Goal: Check status: Check status

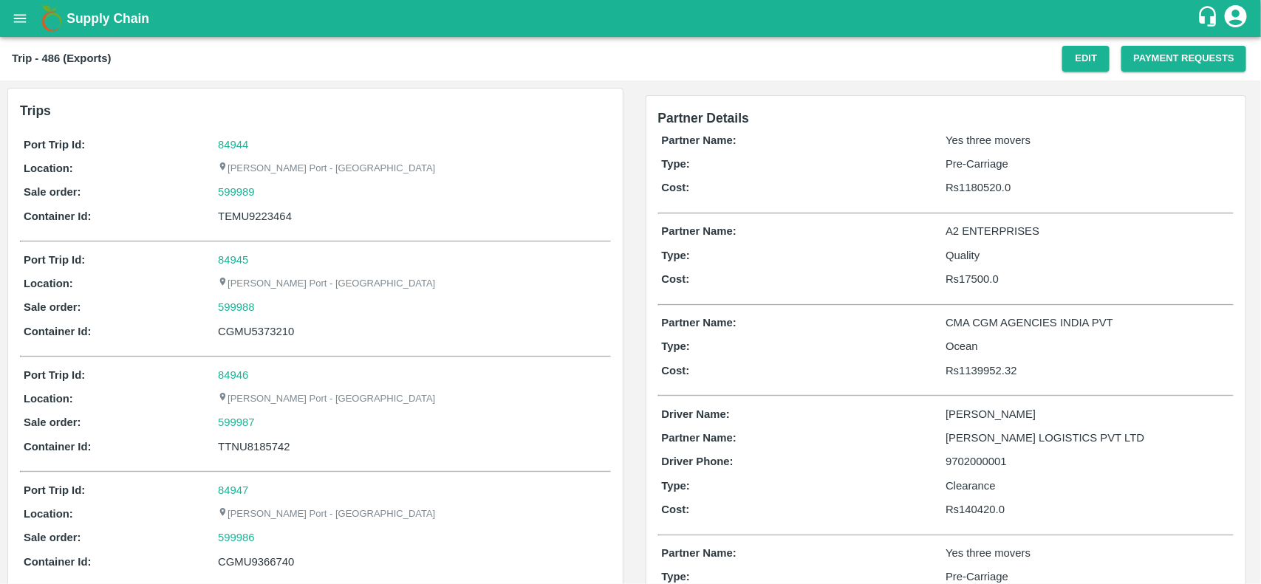
click at [240, 151] on div "84944" at bounding box center [412, 145] width 389 height 16
click at [239, 150] on div "84944" at bounding box center [412, 145] width 389 height 16
click at [238, 148] on link "84944" at bounding box center [233, 145] width 30 height 12
click at [270, 191] on div "599989" at bounding box center [412, 192] width 389 height 16
copy link
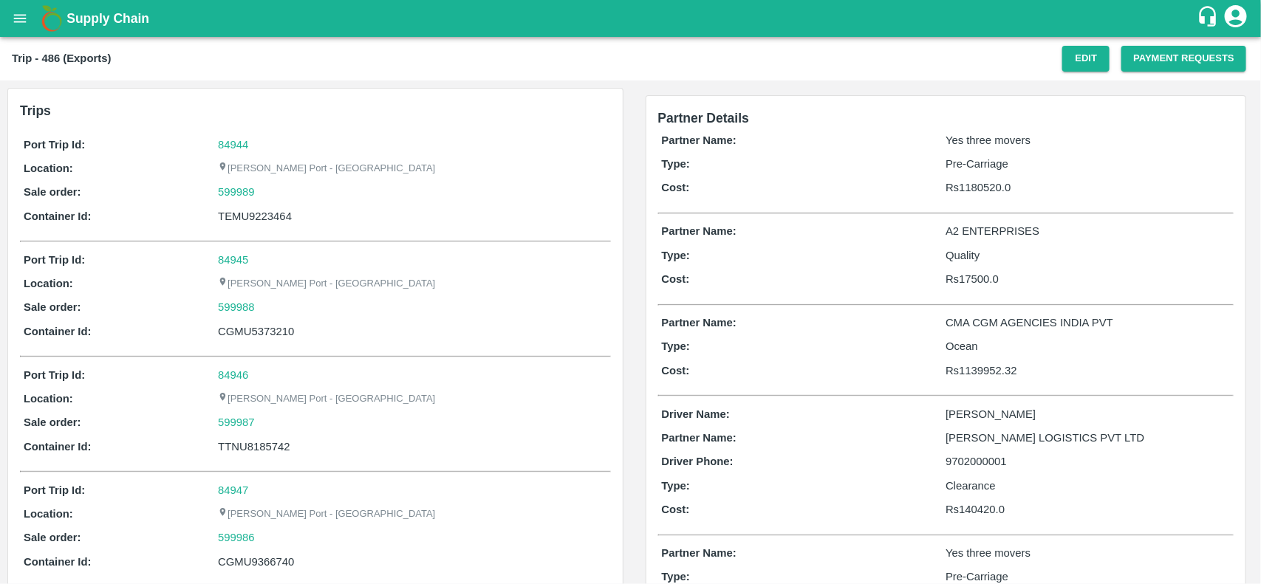
click at [270, 191] on div "599989" at bounding box center [412, 192] width 389 height 16
copy link "599989"
click at [270, 191] on div "599989" at bounding box center [412, 192] width 389 height 16
click at [253, 188] on link "599989" at bounding box center [236, 192] width 37 height 16
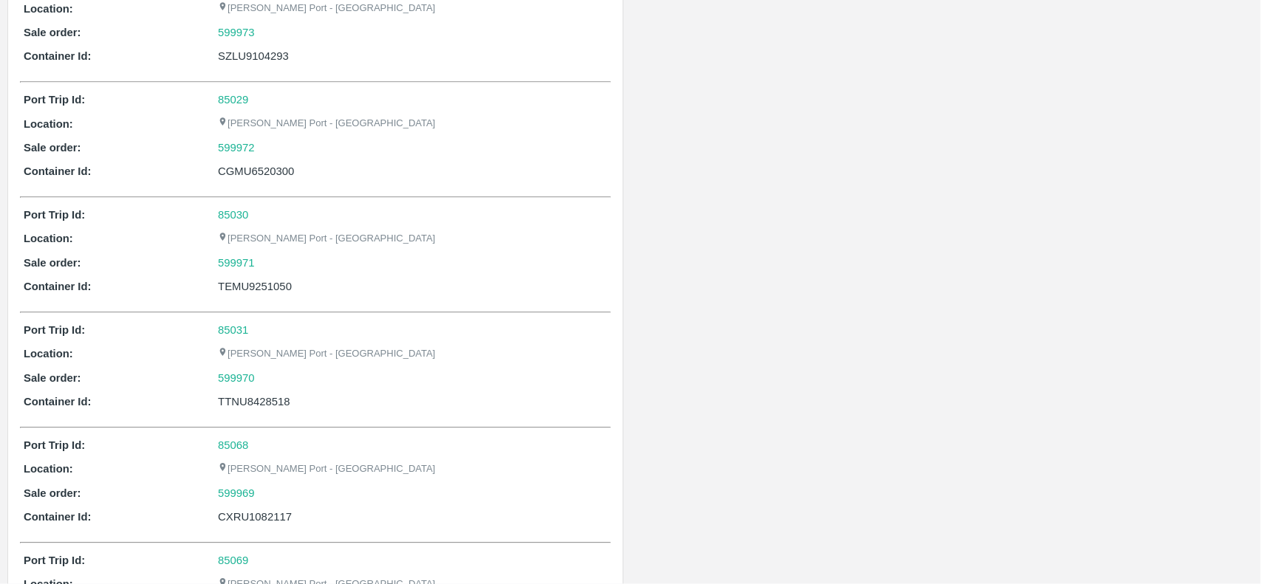
scroll to position [2351, 0]
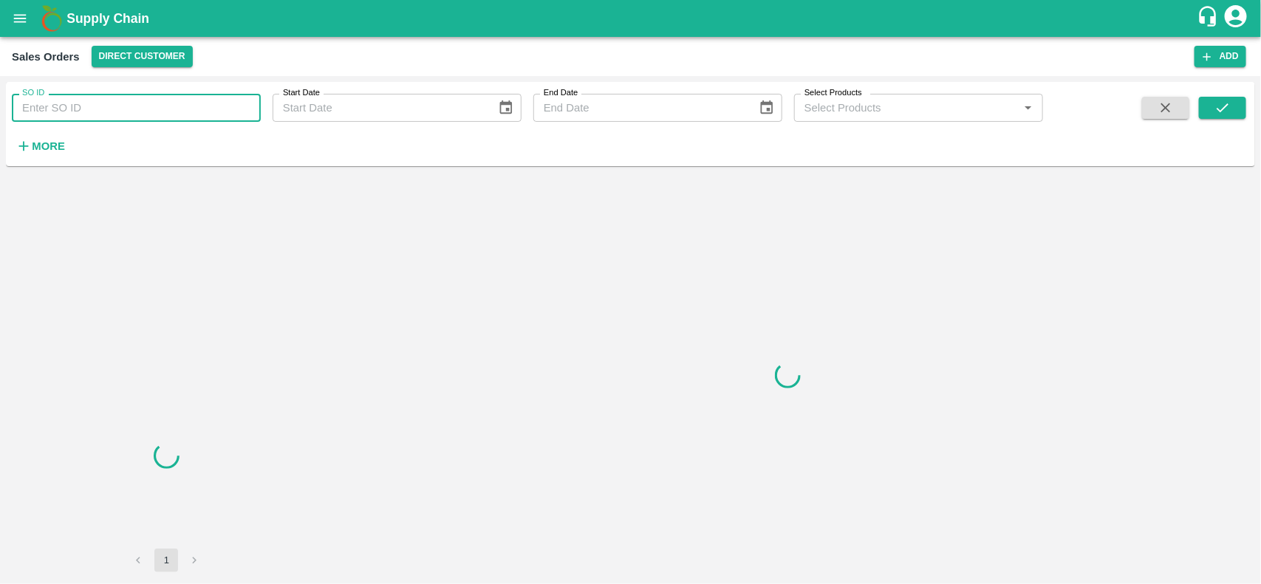
click at [159, 112] on input "SO ID" at bounding box center [136, 108] width 249 height 28
paste input "599989"
click at [159, 112] on input "599989" at bounding box center [136, 108] width 249 height 28
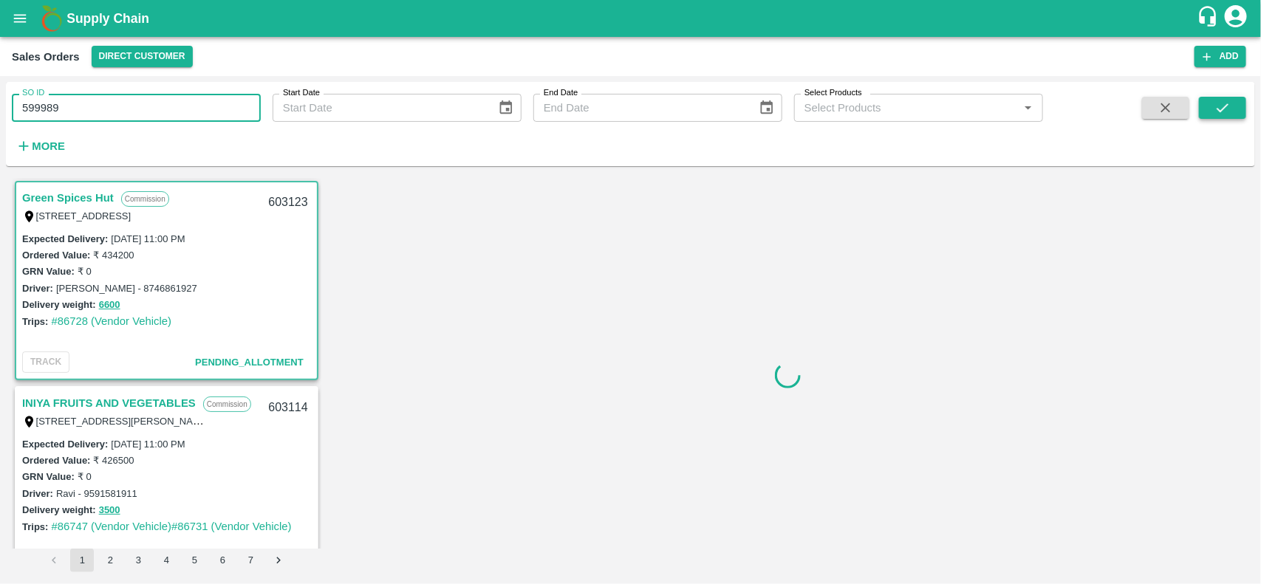
type input "599989"
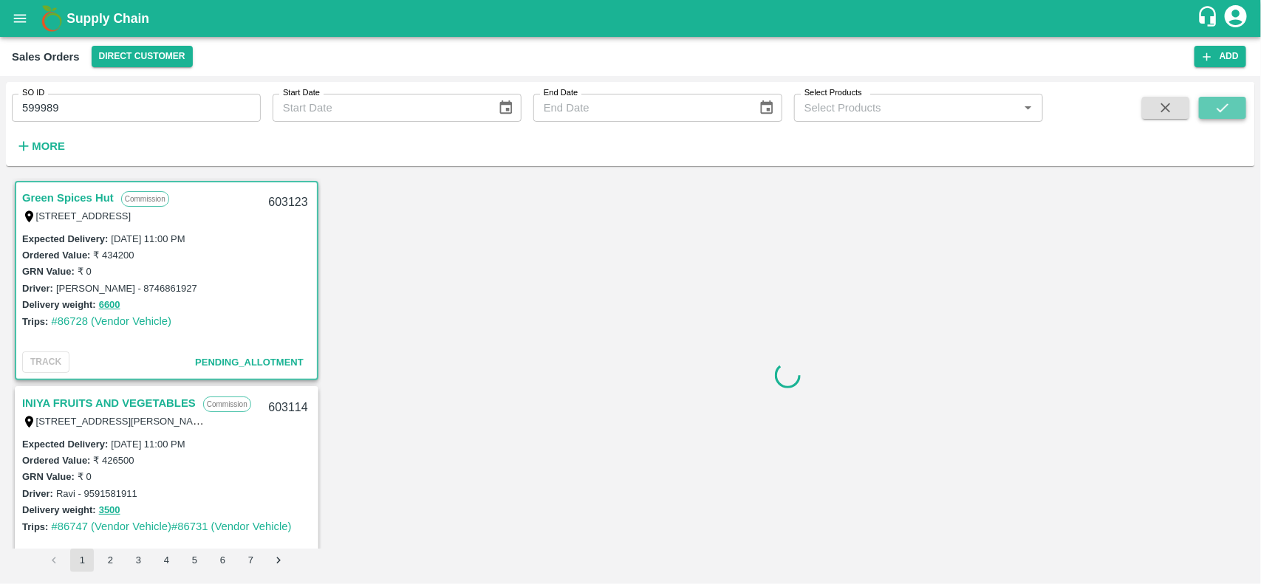
click at [1229, 109] on icon "submit" at bounding box center [1222, 108] width 16 height 16
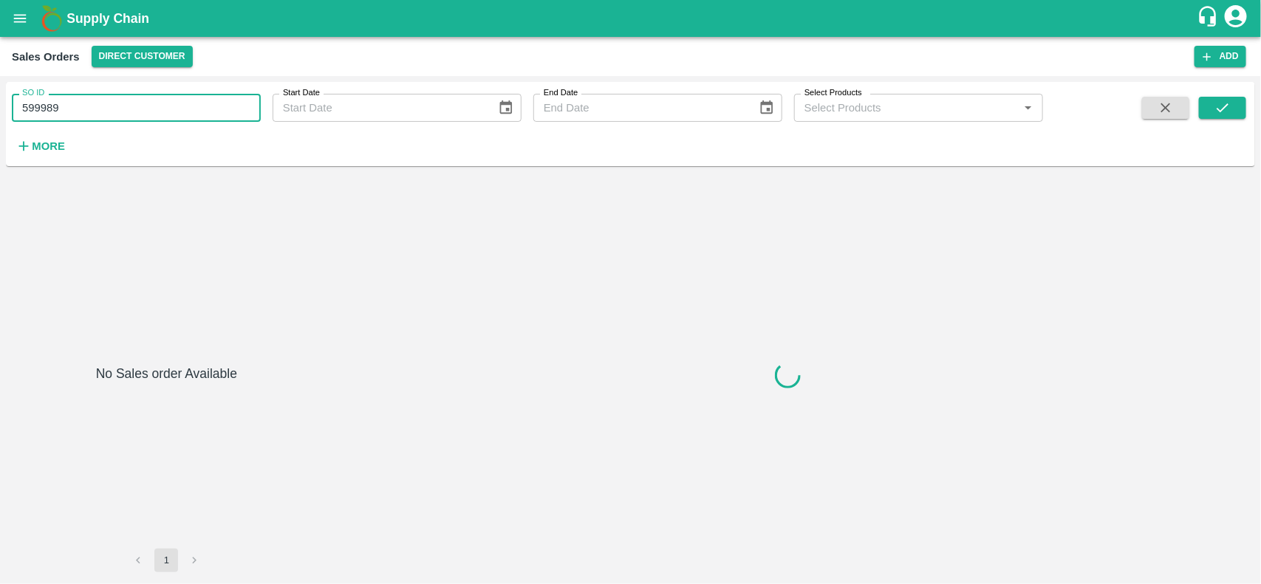
click at [157, 98] on input "599989" at bounding box center [136, 108] width 249 height 28
click at [1220, 118] on button "submit" at bounding box center [1222, 108] width 47 height 22
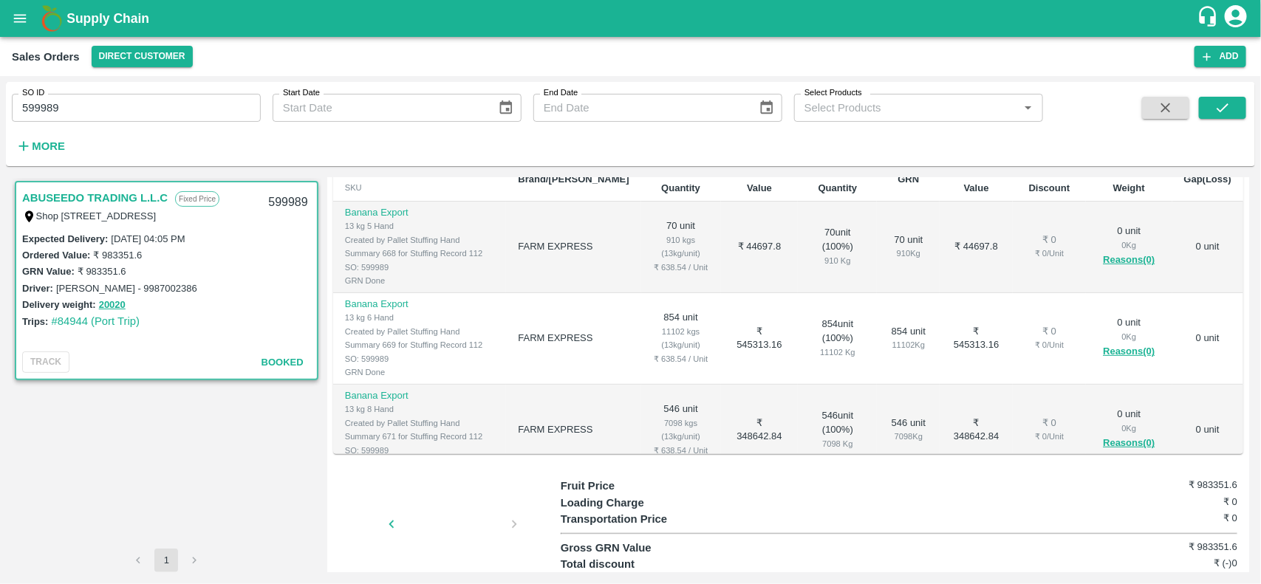
scroll to position [102, 0]
